Goal: Task Accomplishment & Management: Use online tool/utility

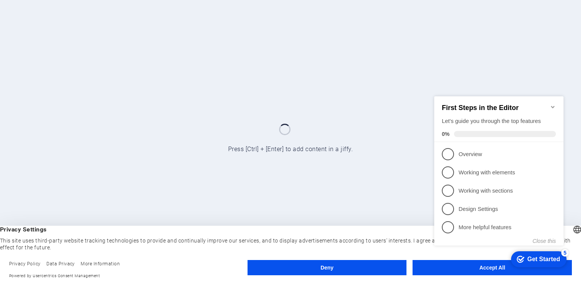
click at [485, 267] on div "checkmark Get Started 5 First Steps in the Editor Let's guide you through the t…" at bounding box center [500, 176] width 138 height 185
click at [551, 103] on icon "Minimize checklist" at bounding box center [553, 106] width 6 height 6
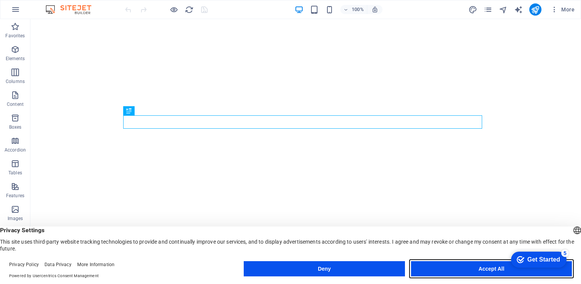
click at [480, 269] on button "Accept All" at bounding box center [491, 268] width 161 height 15
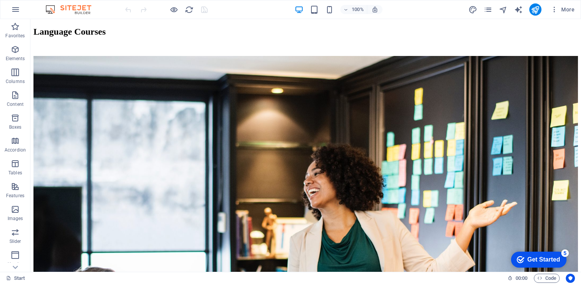
scroll to position [486, 0]
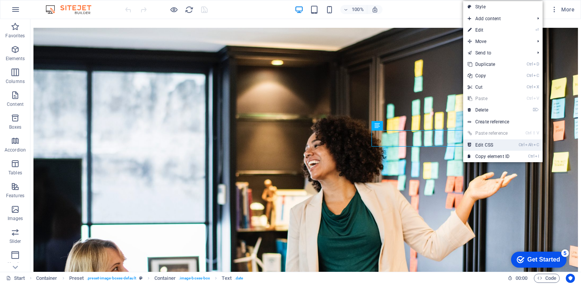
click at [483, 142] on link "Ctrl Alt C Edit CSS" at bounding box center [488, 144] width 51 height 11
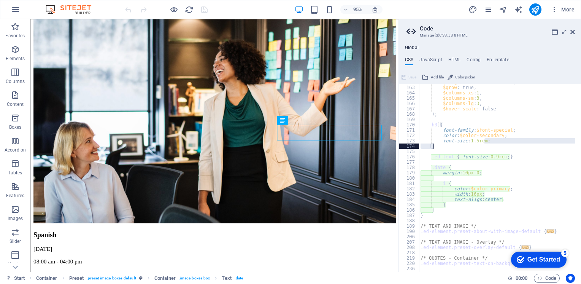
scroll to position [367, 0]
click at [483, 142] on div "$margin-horizontal : false, $grow : true, $columns-xs : 1 , $columns-sm : 3 , $…" at bounding box center [533, 176] width 229 height 193
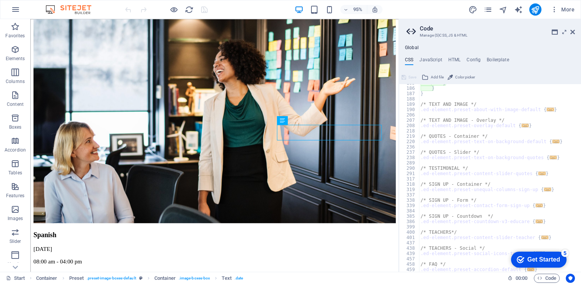
scroll to position [510, 0]
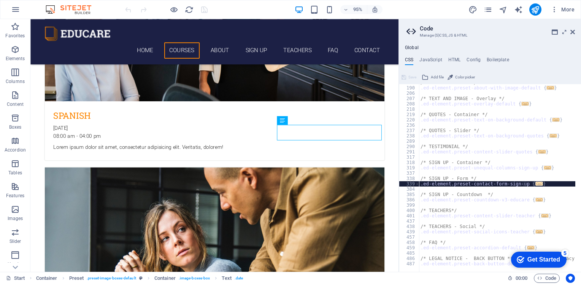
click at [536, 184] on span "..." at bounding box center [540, 183] width 8 height 4
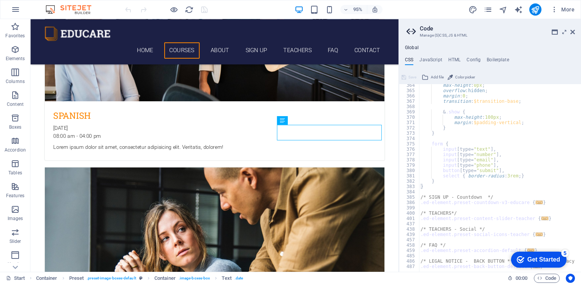
scroll to position [741, 0]
click at [264, 43] on nav "Home Courses About Sign up Teachers FAQ Contact" at bounding box center [224, 51] width 359 height 17
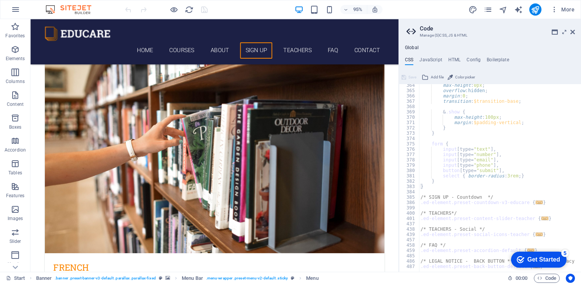
scroll to position [1590, 0]
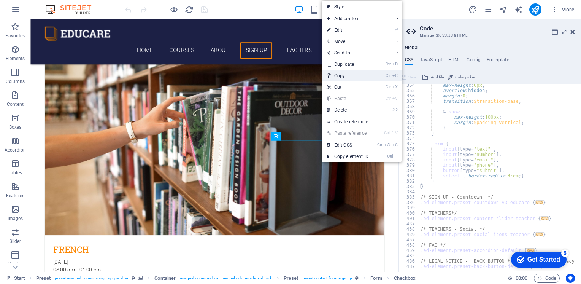
click at [345, 77] on link "Ctrl C Copy" at bounding box center [347, 75] width 51 height 11
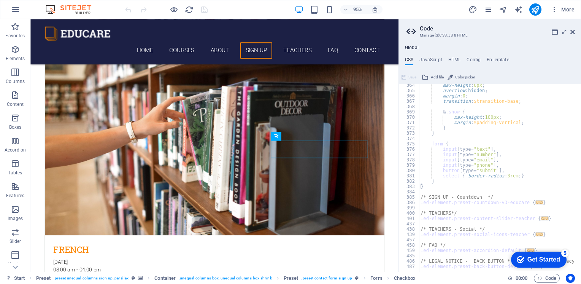
scroll to position [744, 0]
click at [552, 261] on div "Get Started" at bounding box center [544, 259] width 33 height 7
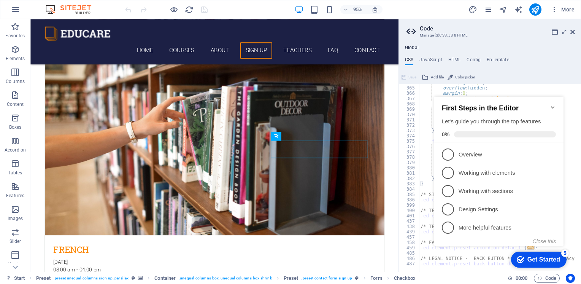
click at [553, 106] on icon "Minimize checklist" at bounding box center [552, 107] width 3 height 2
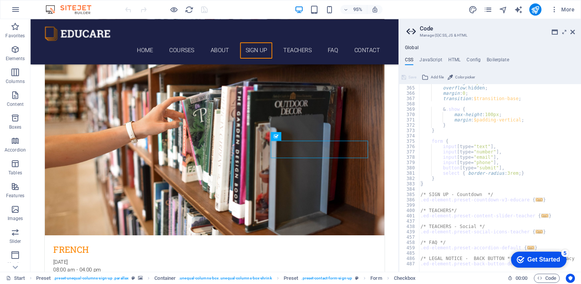
click at [565, 252] on div "5" at bounding box center [565, 253] width 8 height 8
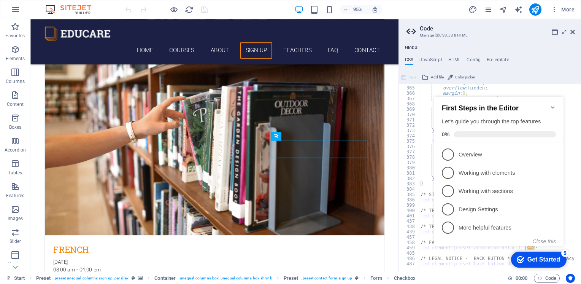
click at [565, 252] on div "5" at bounding box center [565, 253] width 8 height 8
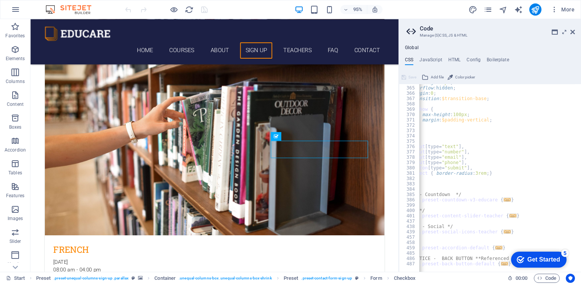
scroll to position [0, 24]
click at [509, 262] on span "..." at bounding box center [513, 263] width 8 height 4
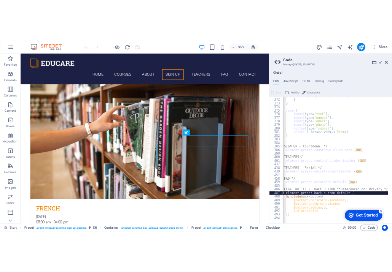
scroll to position [0, 0]
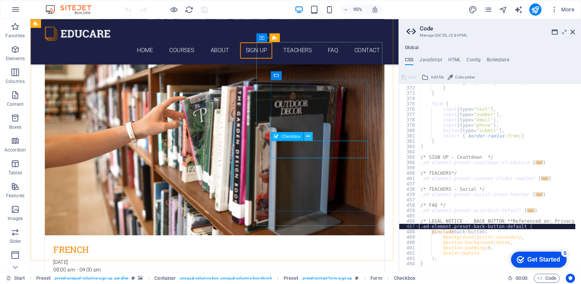
click at [309, 134] on icon at bounding box center [308, 136] width 4 height 8
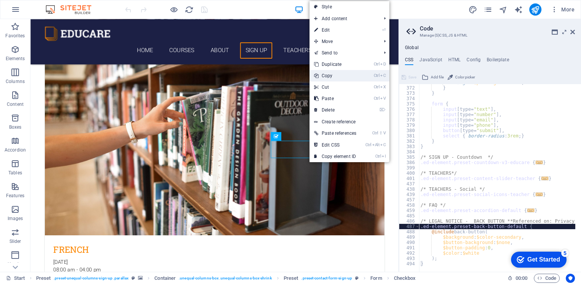
click at [331, 76] on link "Ctrl C Copy" at bounding box center [335, 75] width 51 height 11
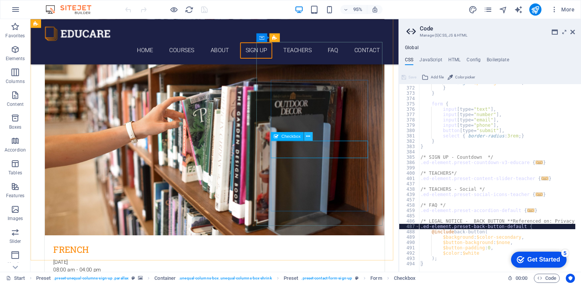
click at [307, 135] on icon at bounding box center [308, 136] width 4 height 8
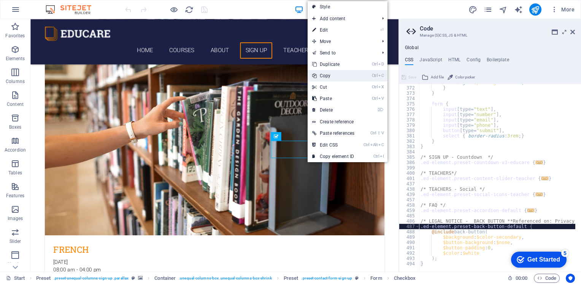
click at [334, 76] on link "Ctrl C Copy" at bounding box center [333, 75] width 51 height 11
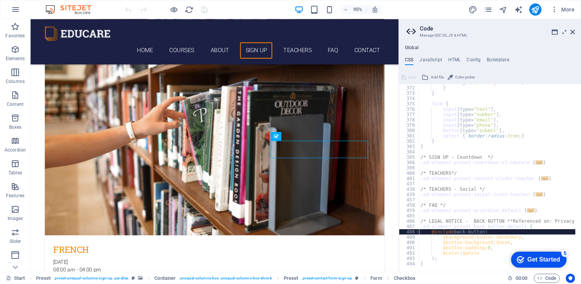
click at [428, 232] on div "margin : $padding-vertical ; } } form { input [ type= "text" ] , input [ type= …" at bounding box center [533, 176] width 229 height 193
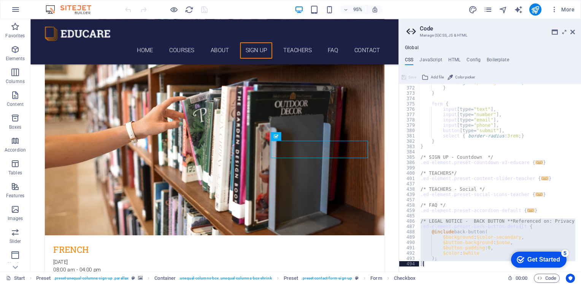
drag, startPoint x: 421, startPoint y: 220, endPoint x: 454, endPoint y: 267, distance: 57.2
click at [454, 267] on div "@include back-button( 371 372 373 374 375 376 377 378 379 380 381 382 383 384 3…" at bounding box center [490, 178] width 182 height 188
type textarea "); }"
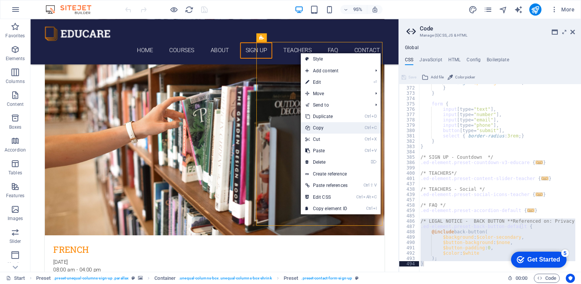
click at [321, 128] on link "Ctrl C Copy" at bounding box center [326, 127] width 51 height 11
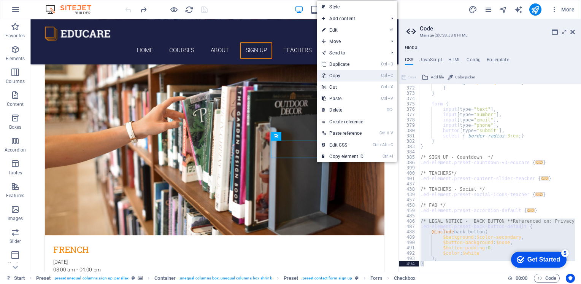
click at [341, 78] on link "Ctrl C Copy" at bounding box center [342, 75] width 51 height 11
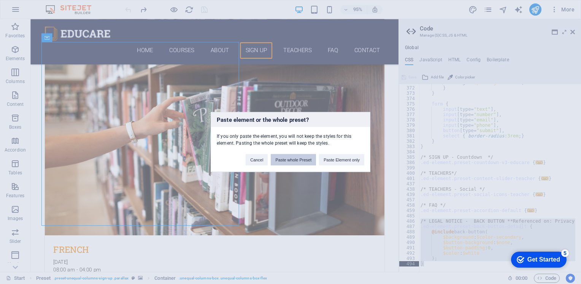
click at [292, 161] on button "Paste whole Preset" at bounding box center [293, 159] width 45 height 11
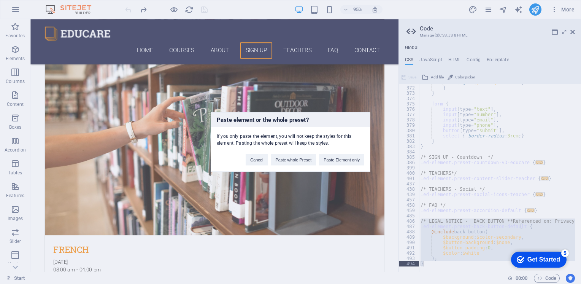
click at [234, 210] on div "Paste element or the whole preset? If you only paste the element, you will not …" at bounding box center [290, 142] width 581 height 284
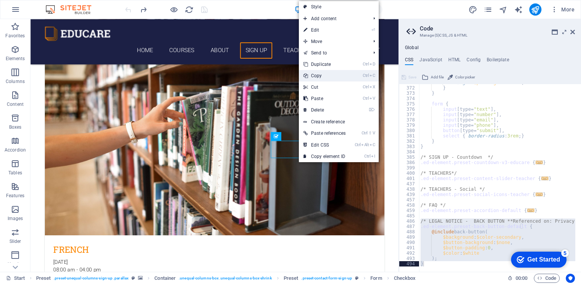
click at [327, 77] on link "Ctrl C Copy" at bounding box center [324, 75] width 51 height 11
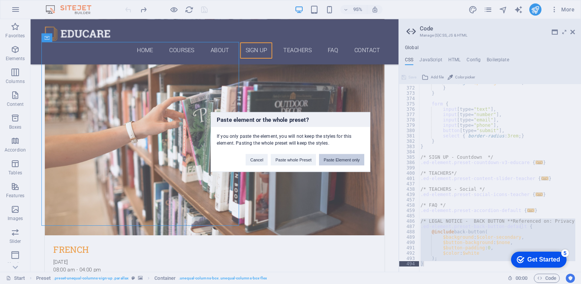
click at [341, 162] on button "Paste Element only" at bounding box center [341, 159] width 45 height 11
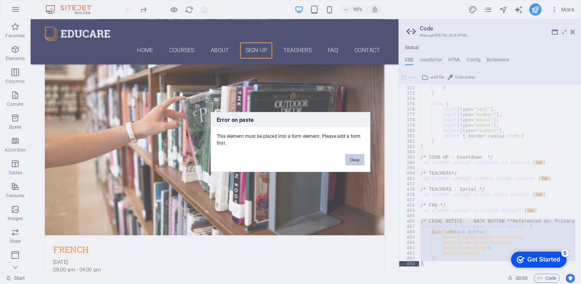
click at [353, 161] on button "Okay" at bounding box center [354, 159] width 19 height 11
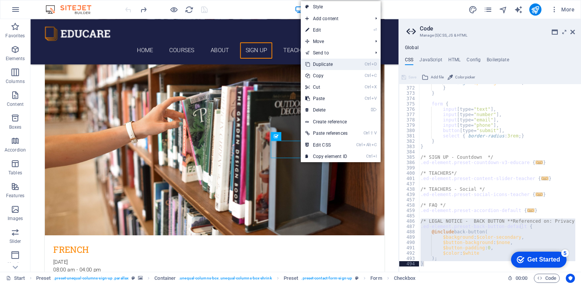
click at [332, 64] on link "Ctrl D Duplicate" at bounding box center [326, 64] width 51 height 11
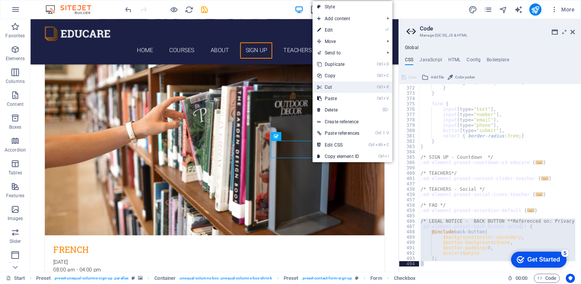
click at [341, 90] on link "Ctrl X Cut" at bounding box center [338, 86] width 51 height 11
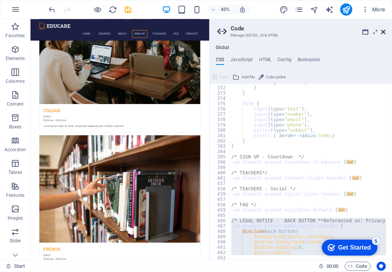
click at [383, 31] on icon at bounding box center [383, 32] width 5 height 6
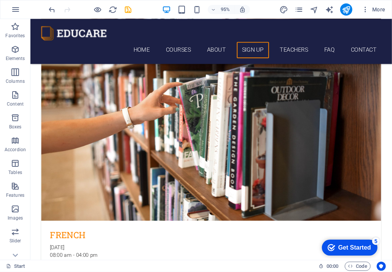
scroll to position [1589, 0]
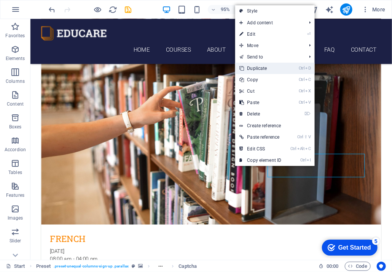
click at [266, 70] on link "Ctrl D Duplicate" at bounding box center [260, 68] width 51 height 11
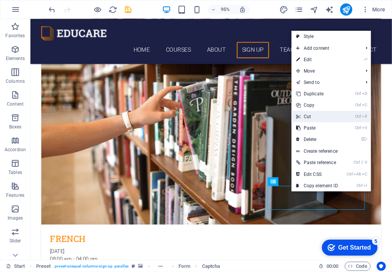
click at [312, 118] on link "Ctrl X Cut" at bounding box center [316, 116] width 51 height 11
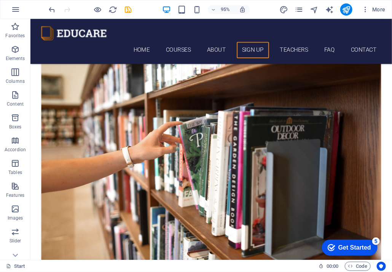
scroll to position [1535, 0]
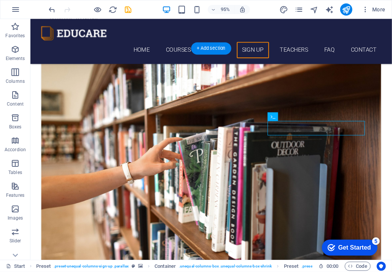
drag, startPoint x: 334, startPoint y: 137, endPoint x: 333, endPoint y: 110, distance: 26.6
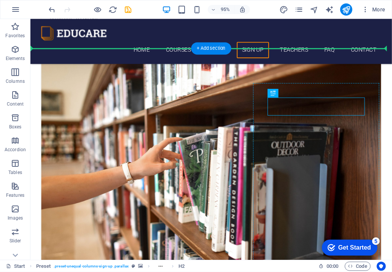
drag, startPoint x: 333, startPoint y: 114, endPoint x: 336, endPoint y: 101, distance: 13.4
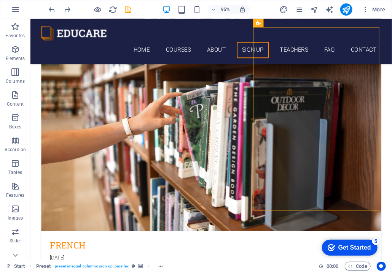
scroll to position [1598, 0]
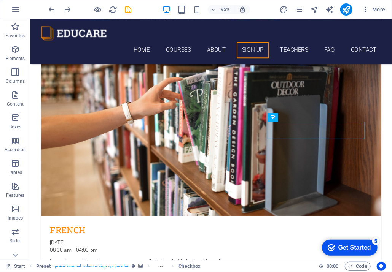
drag, startPoint x: 353, startPoint y: 138, endPoint x: 512, endPoint y: 159, distance: 160.3
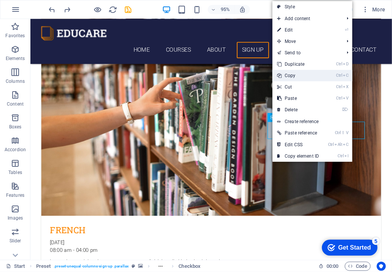
click at [302, 75] on link "Ctrl C Copy" at bounding box center [297, 75] width 51 height 11
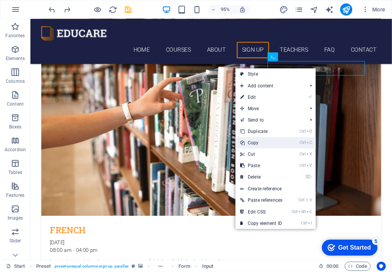
click at [271, 143] on link "Ctrl C Copy" at bounding box center [260, 142] width 51 height 11
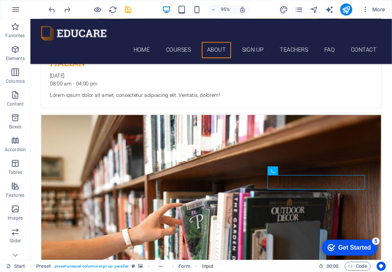
scroll to position [1453, 0]
